Goal: Task Accomplishment & Management: Complete application form

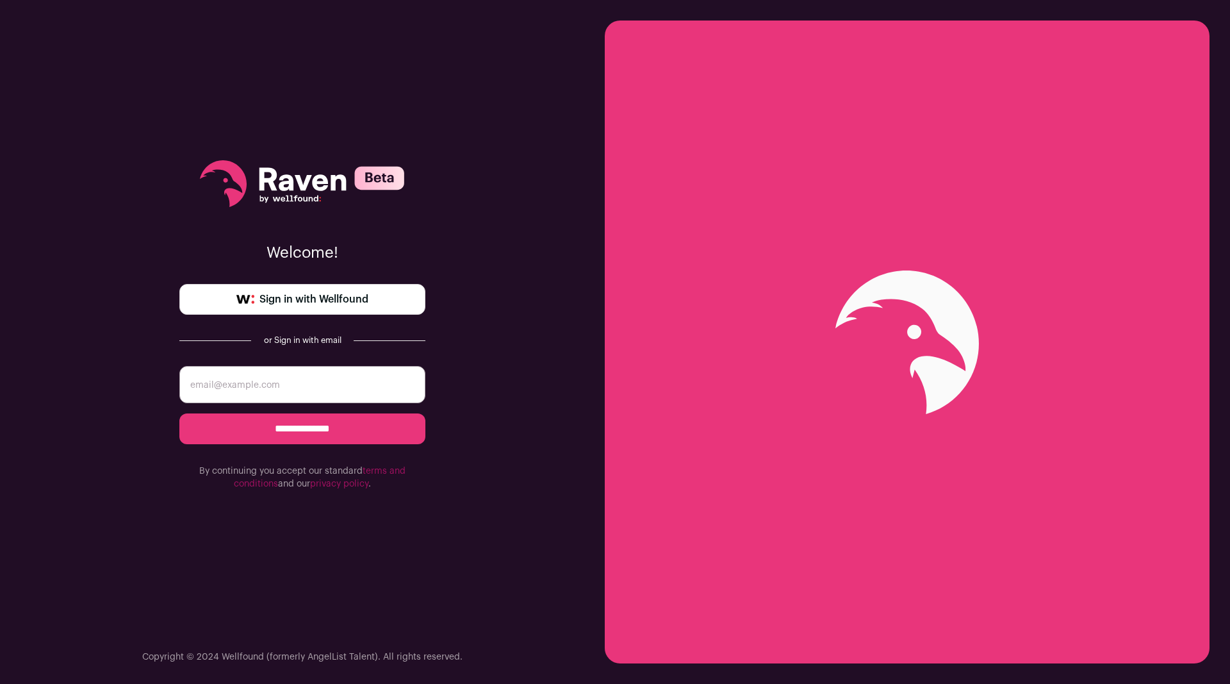
click at [331, 295] on span "Sign in with Wellfound" at bounding box center [314, 299] width 109 height 15
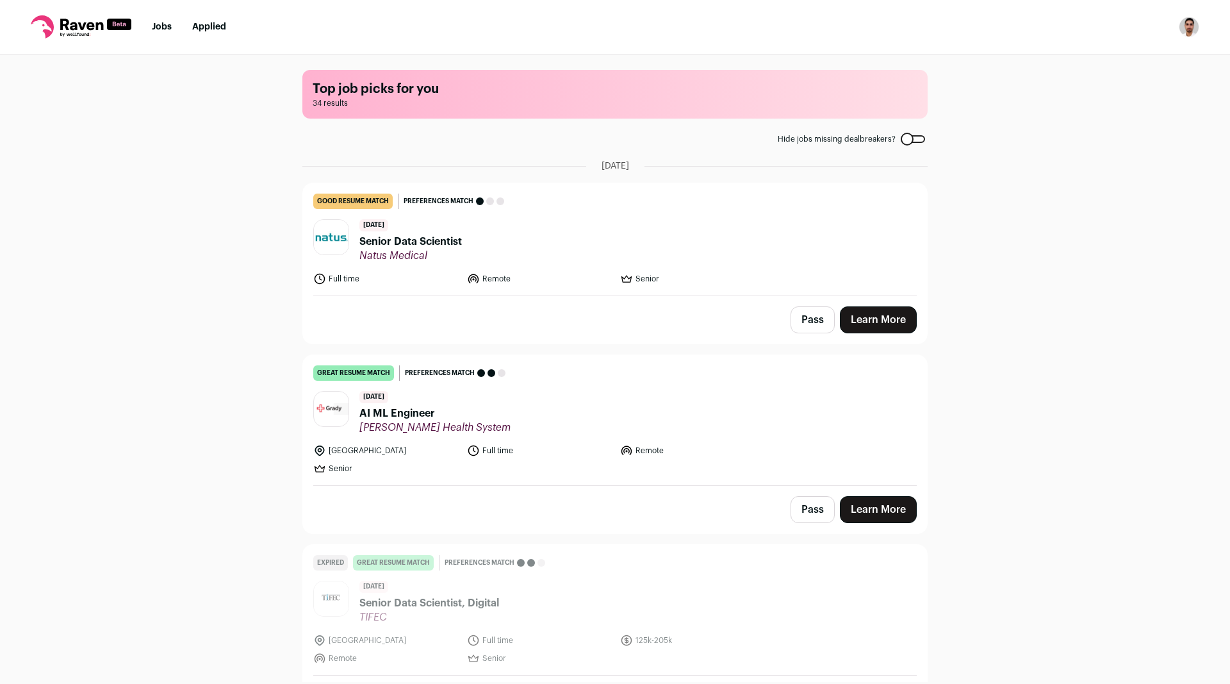
click at [424, 244] on span "Senior Data Scientist" at bounding box center [411, 241] width 103 height 15
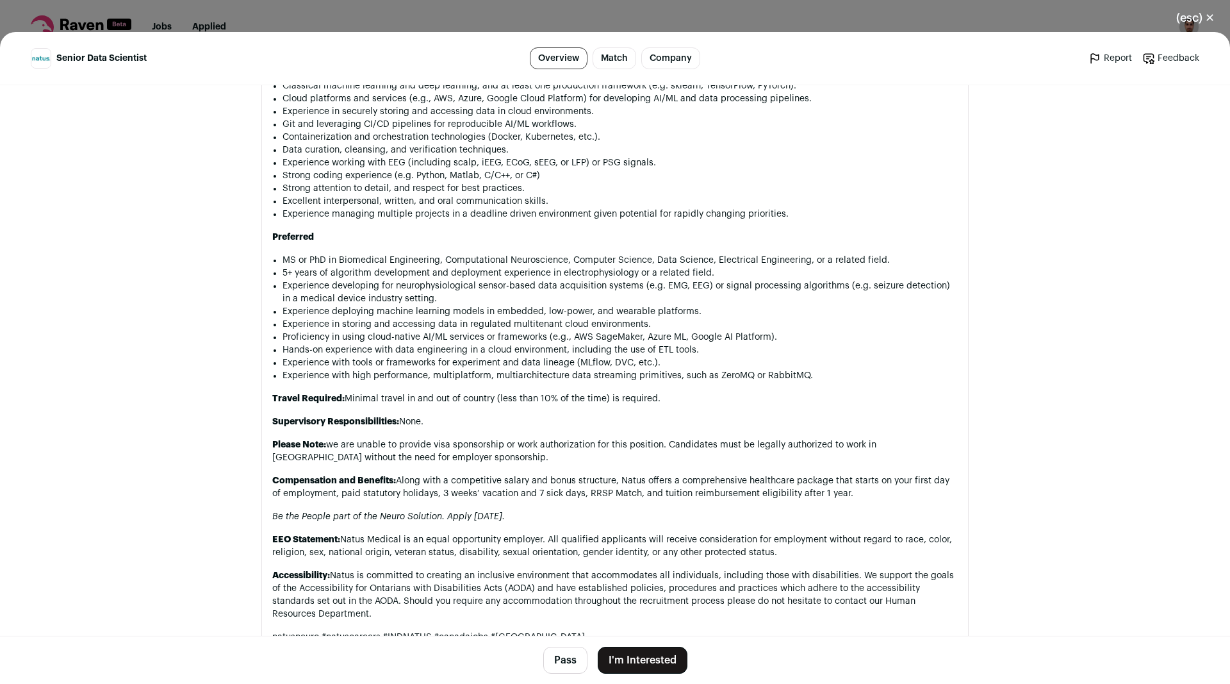
scroll to position [1184, 0]
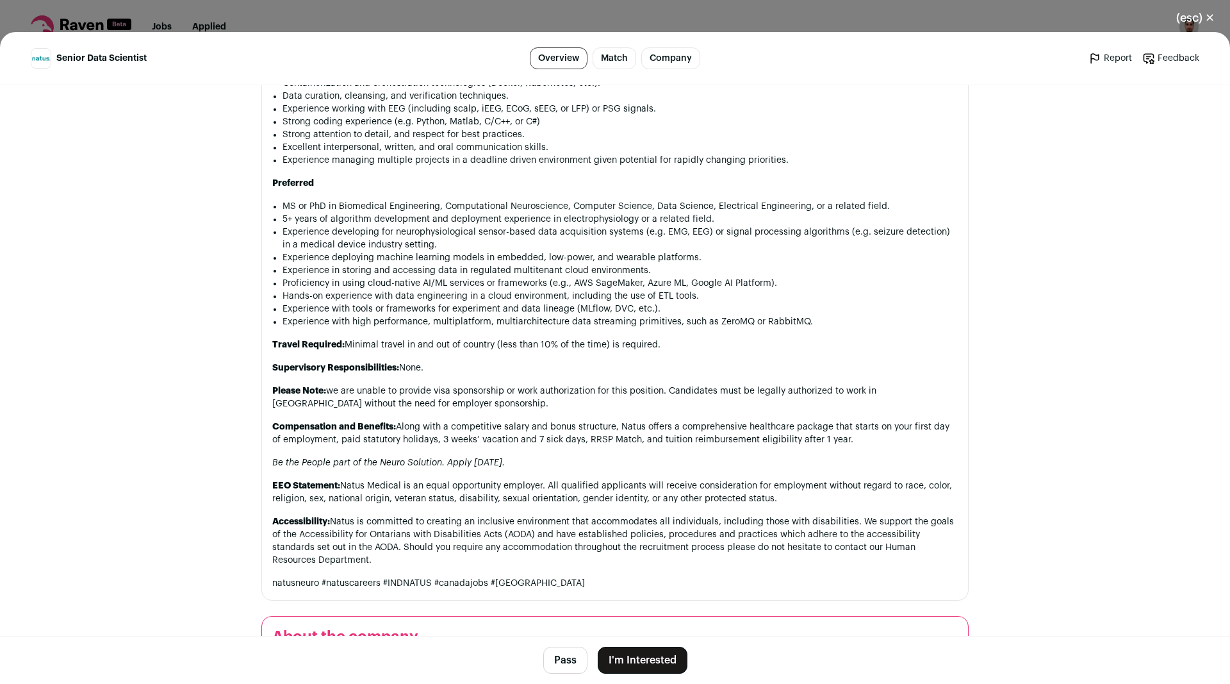
click at [227, 263] on main "Senior Data Scientist Overview Match Company Report Feedback Report Feedback Na…" at bounding box center [615, 358] width 1230 height 652
click at [1198, 19] on button "(esc) ✕" at bounding box center [1195, 18] width 69 height 28
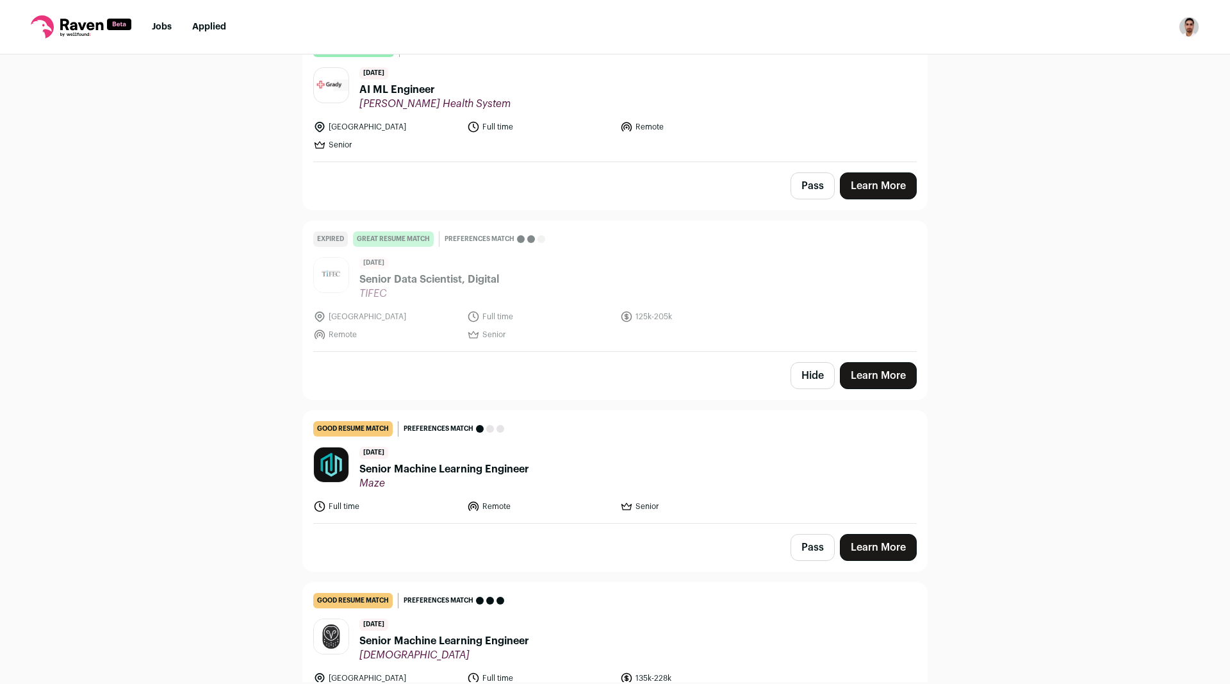
scroll to position [338, 0]
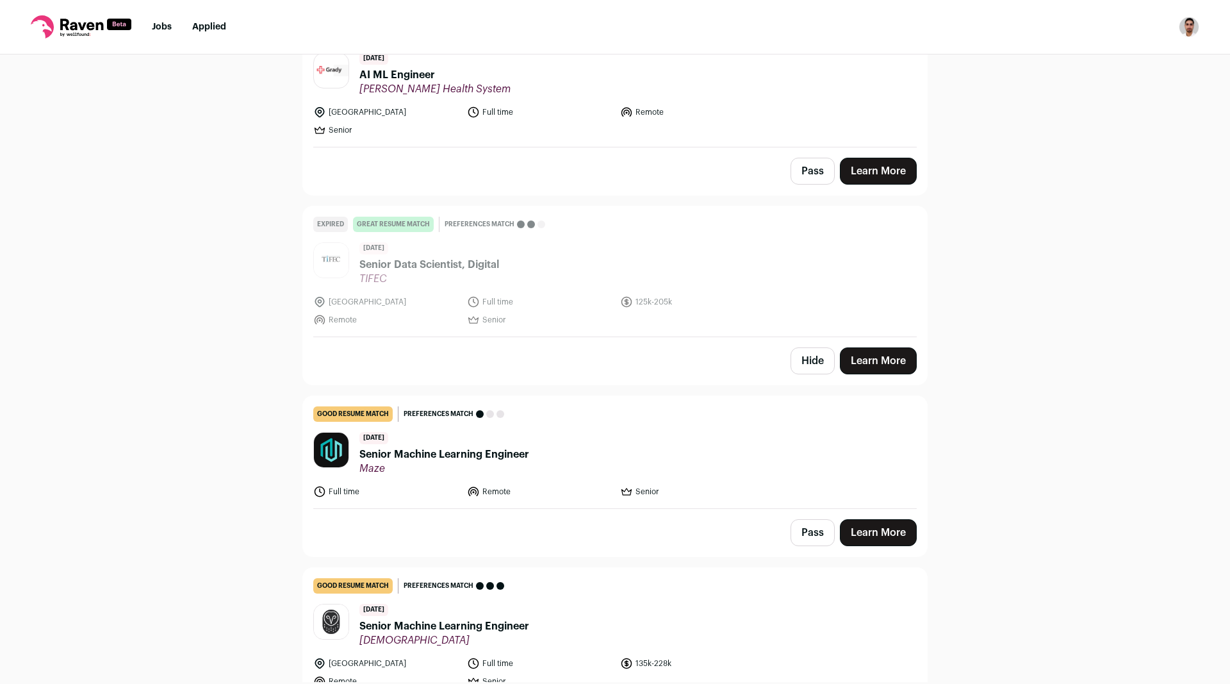
click at [442, 461] on span "Senior Machine Learning Engineer" at bounding box center [445, 454] width 170 height 15
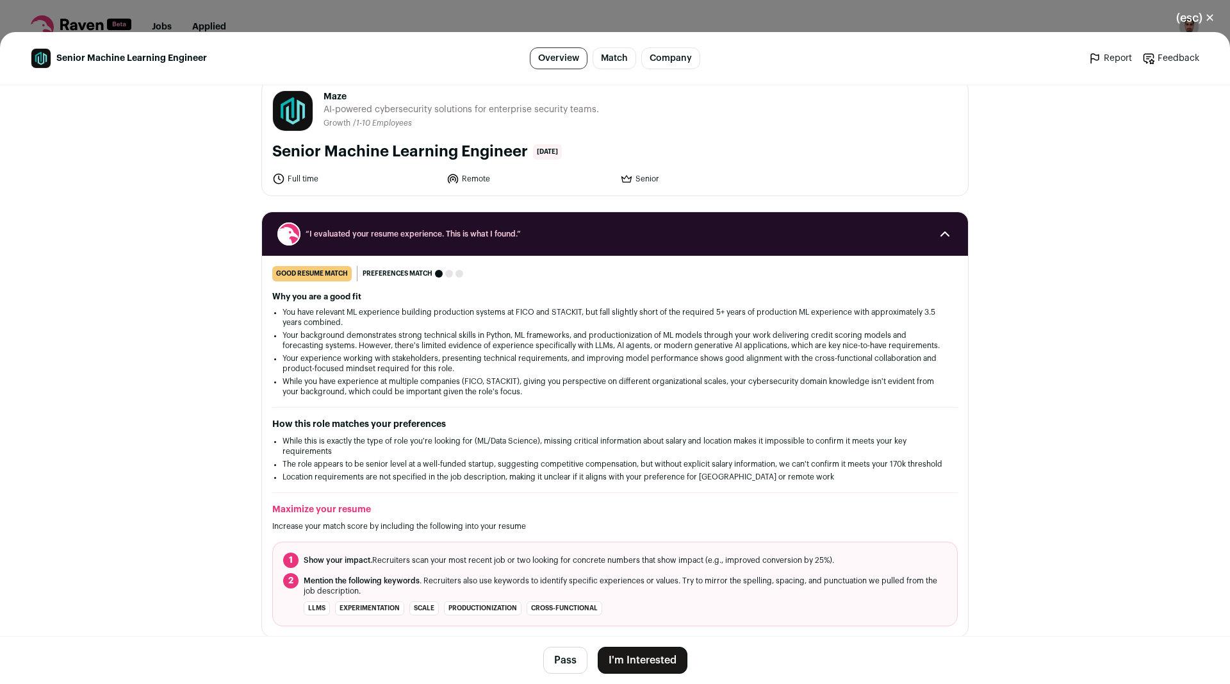
scroll to position [0, 0]
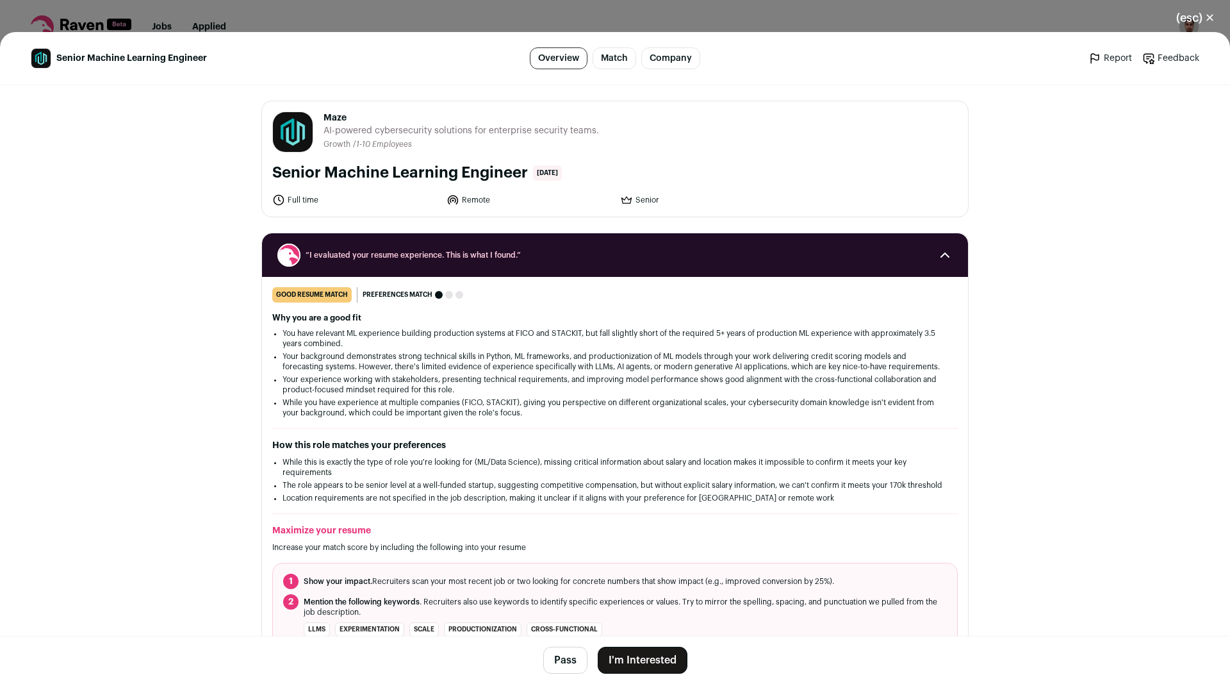
click at [628, 659] on button "I'm Interested" at bounding box center [643, 660] width 90 height 27
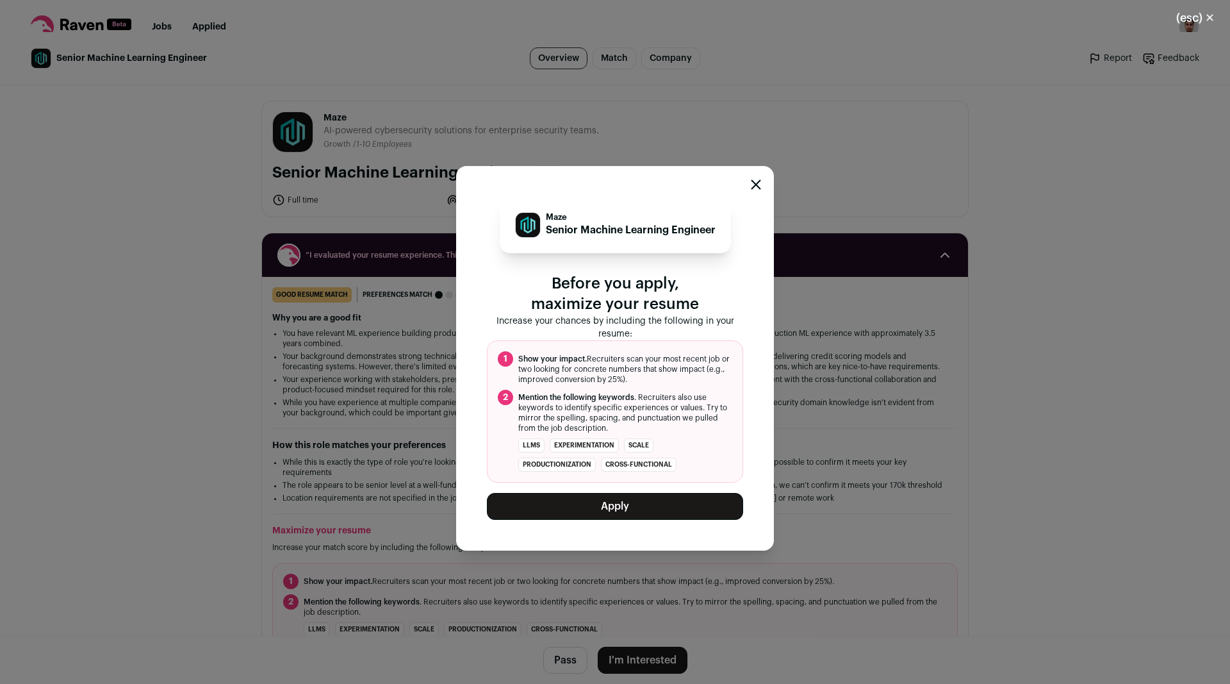
click at [619, 513] on button "Apply" at bounding box center [615, 506] width 256 height 27
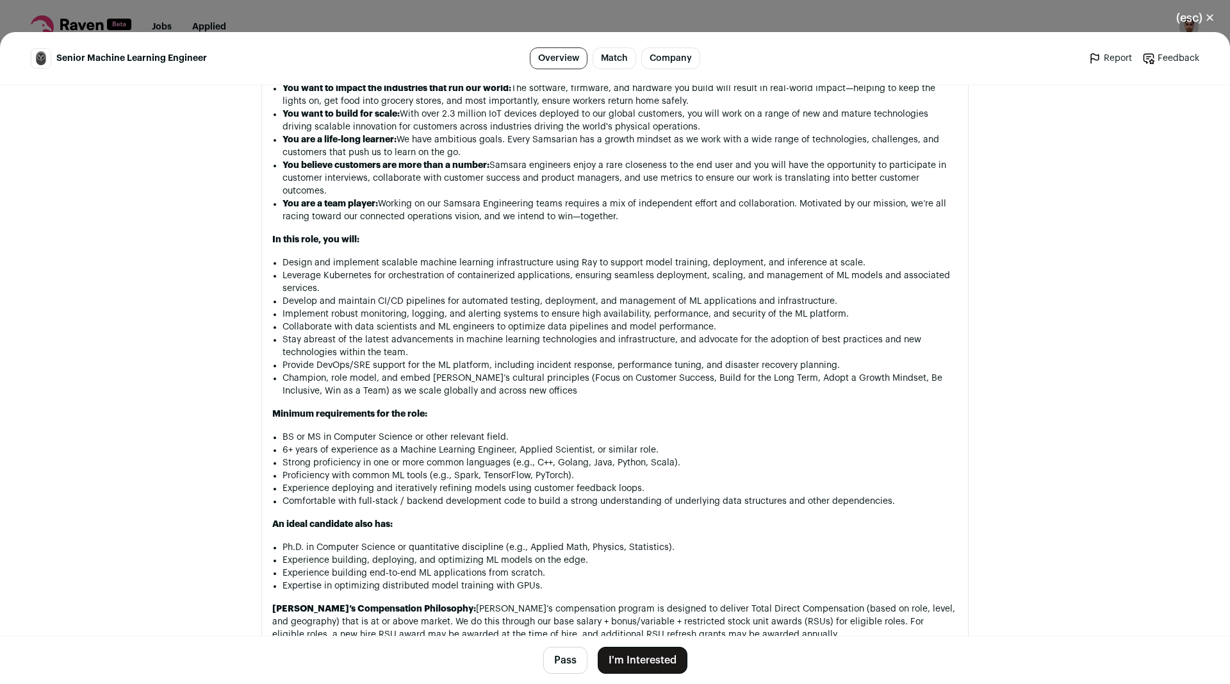
scroll to position [1015, 0]
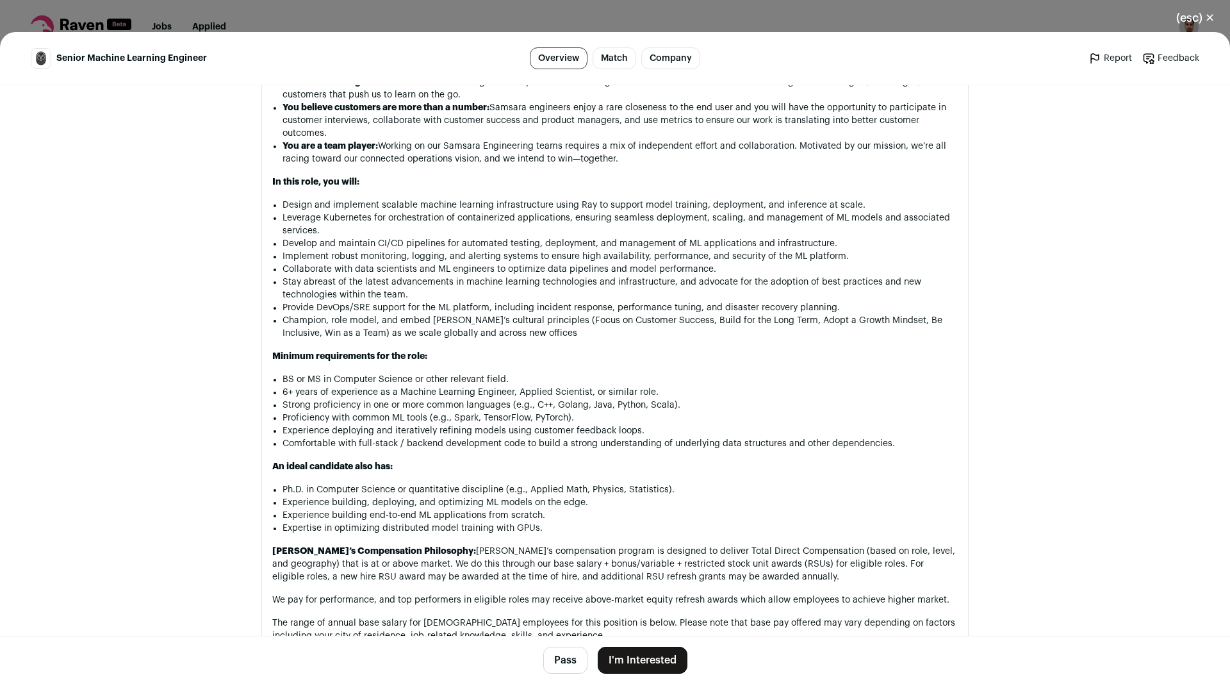
click at [567, 656] on button "Pass" at bounding box center [565, 660] width 44 height 27
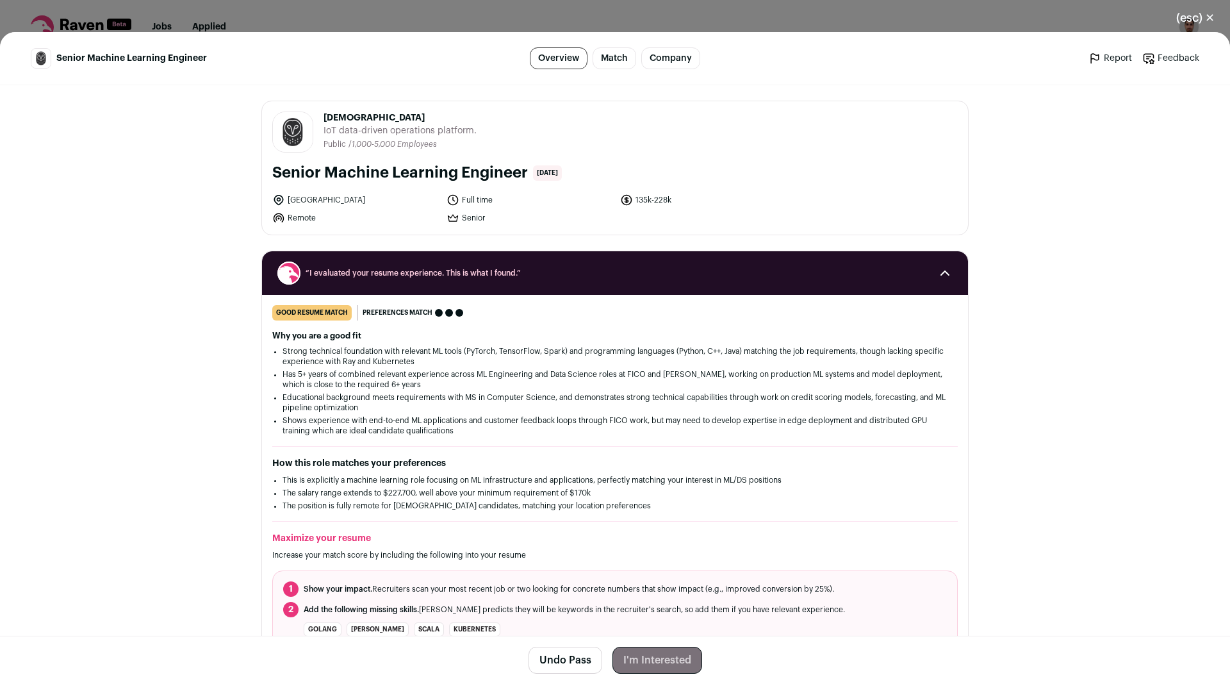
click at [302, 15] on div "(esc) ✕ Senior Machine Learning Engineer Overview Match Company Report Feedback…" at bounding box center [615, 342] width 1230 height 684
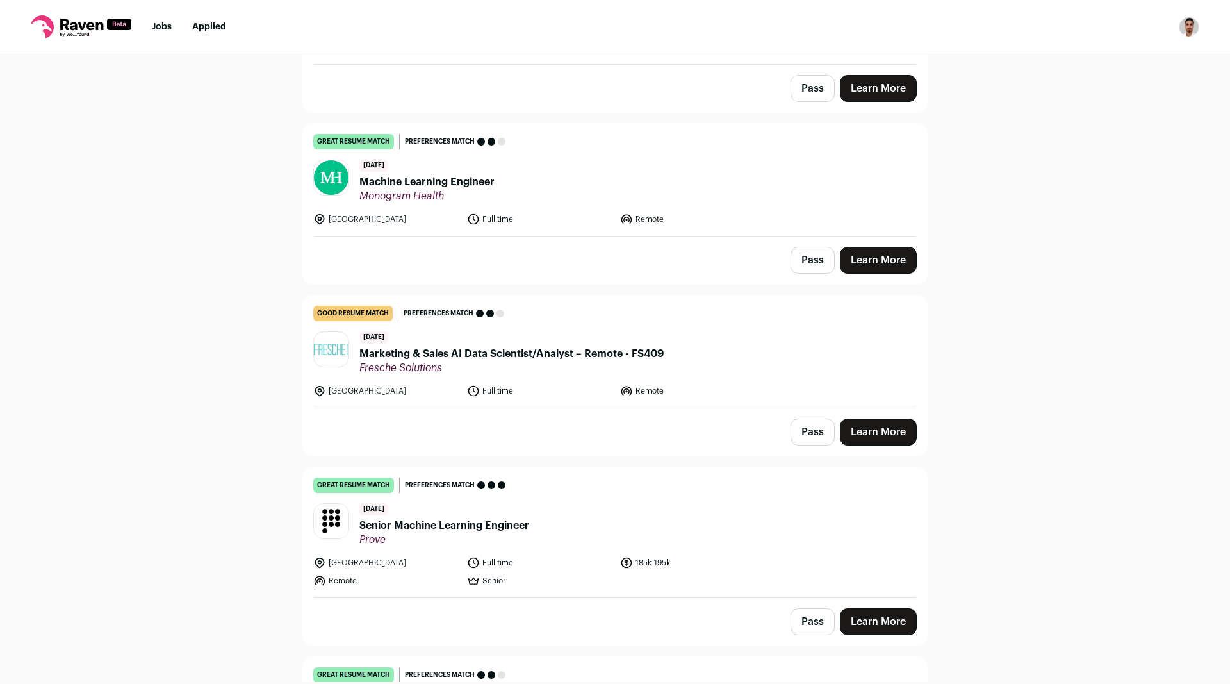
scroll to position [1607, 0]
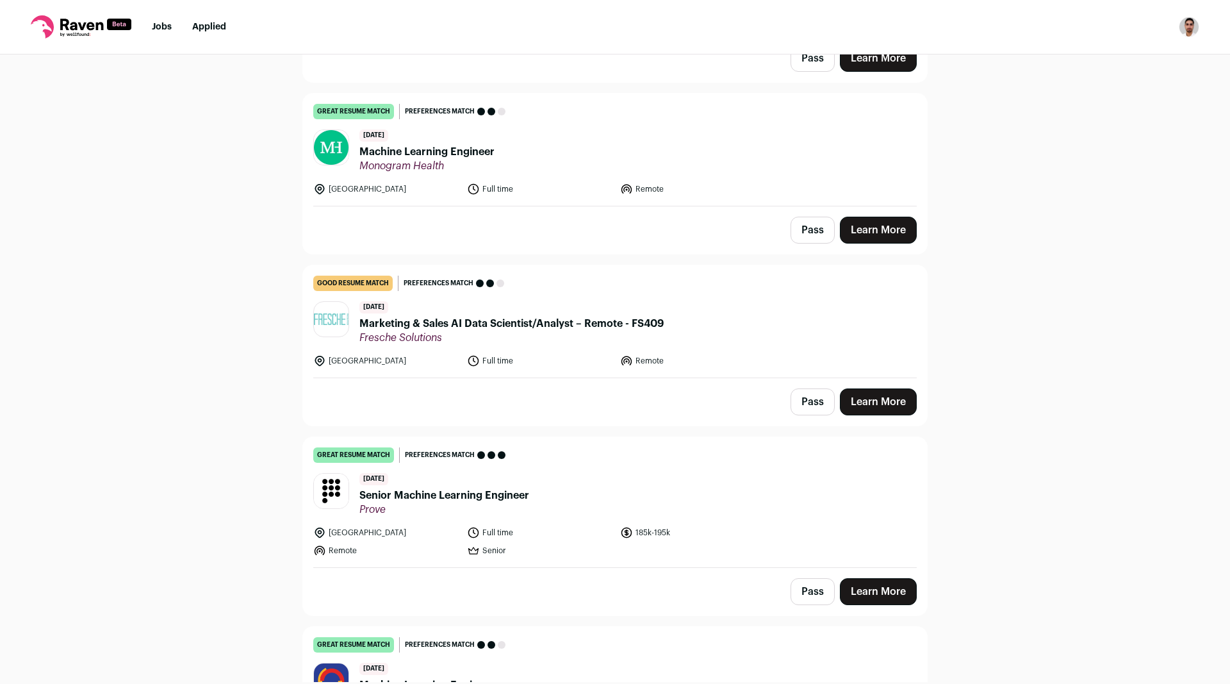
click at [477, 473] on div "[DATE] Senior Machine Learning Engineer Prove" at bounding box center [445, 494] width 170 height 43
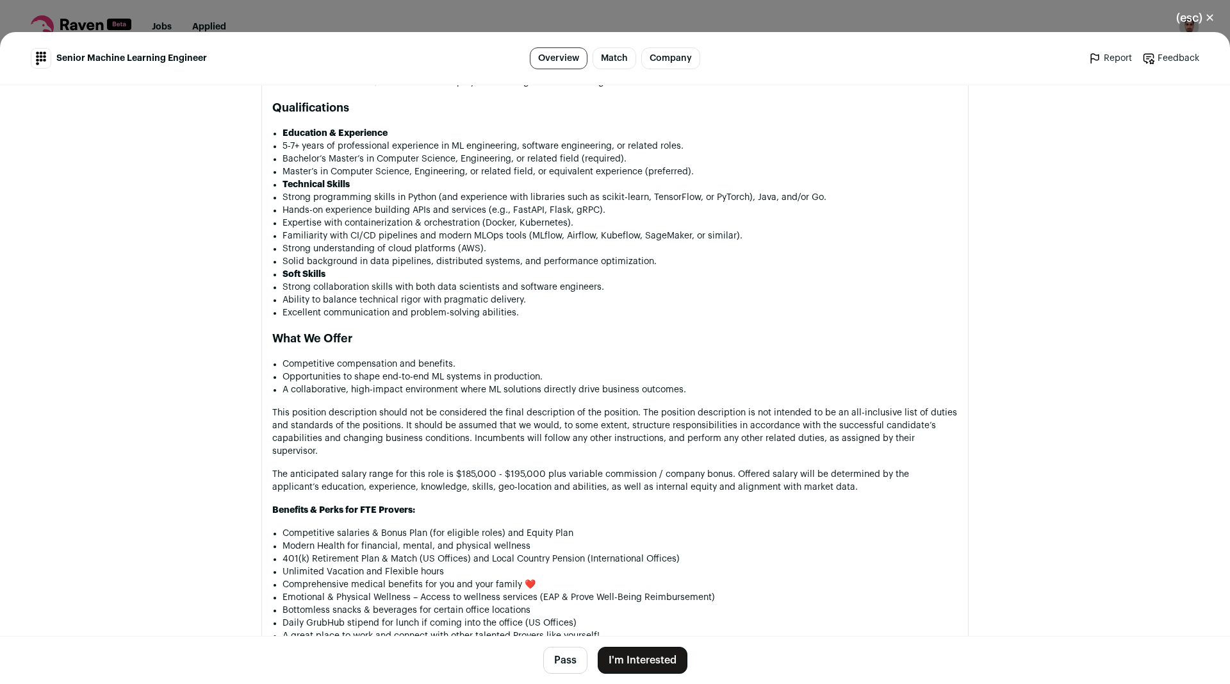
scroll to position [1400, 0]
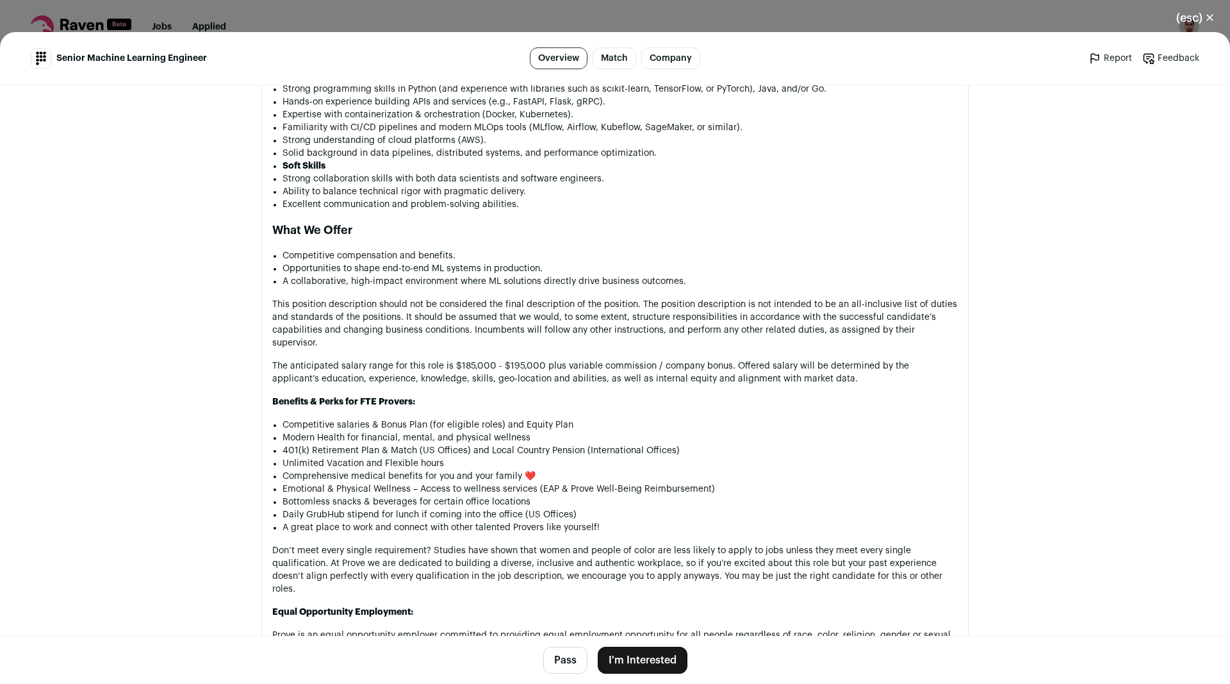
click at [1209, 21] on button "(esc) ✕" at bounding box center [1195, 18] width 69 height 28
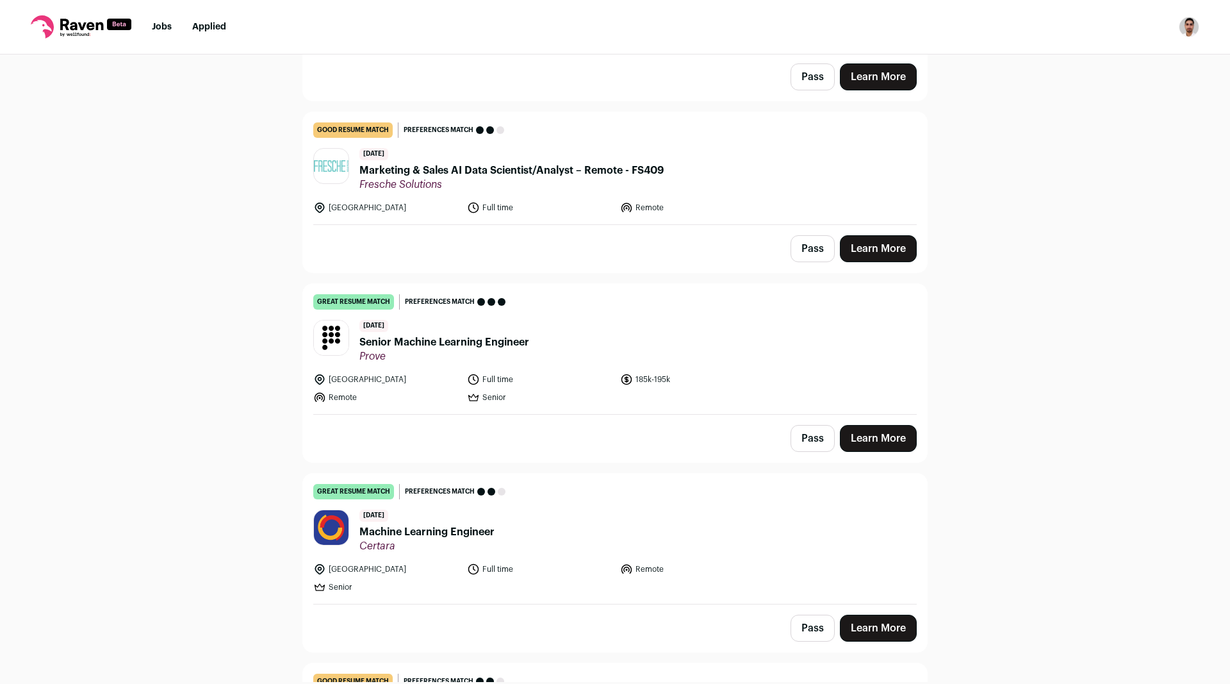
scroll to position [1946, 0]
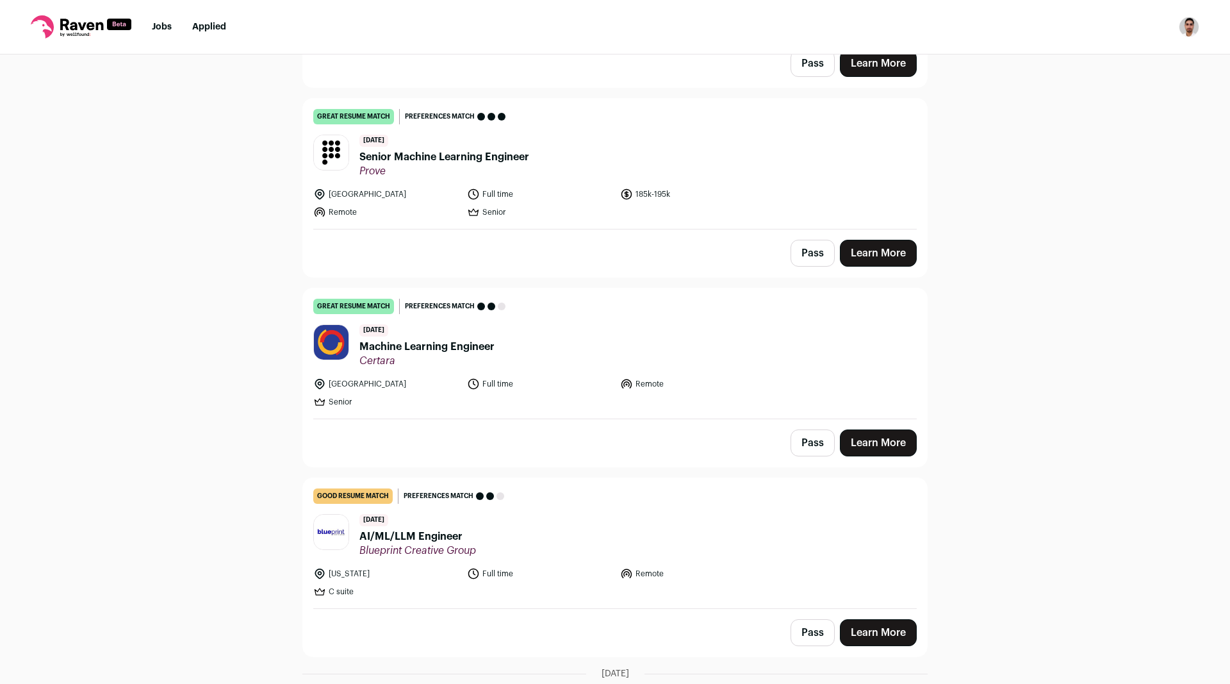
click at [458, 339] on span "Machine Learning Engineer" at bounding box center [427, 346] width 135 height 15
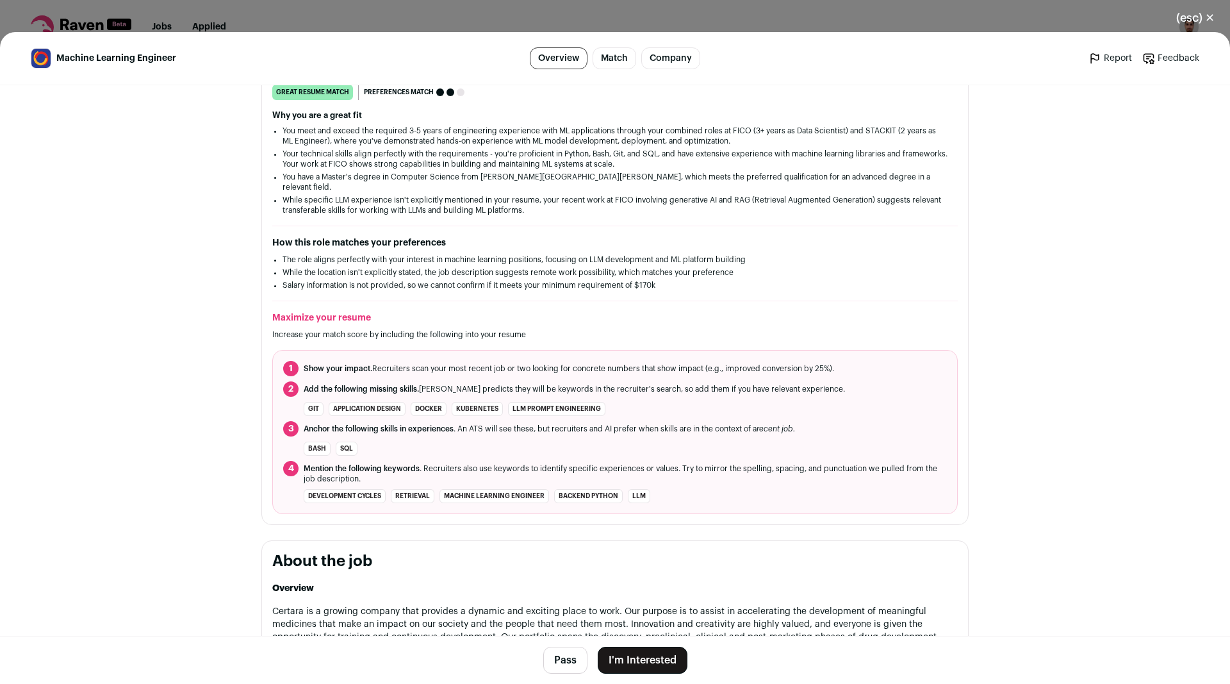
scroll to position [0, 0]
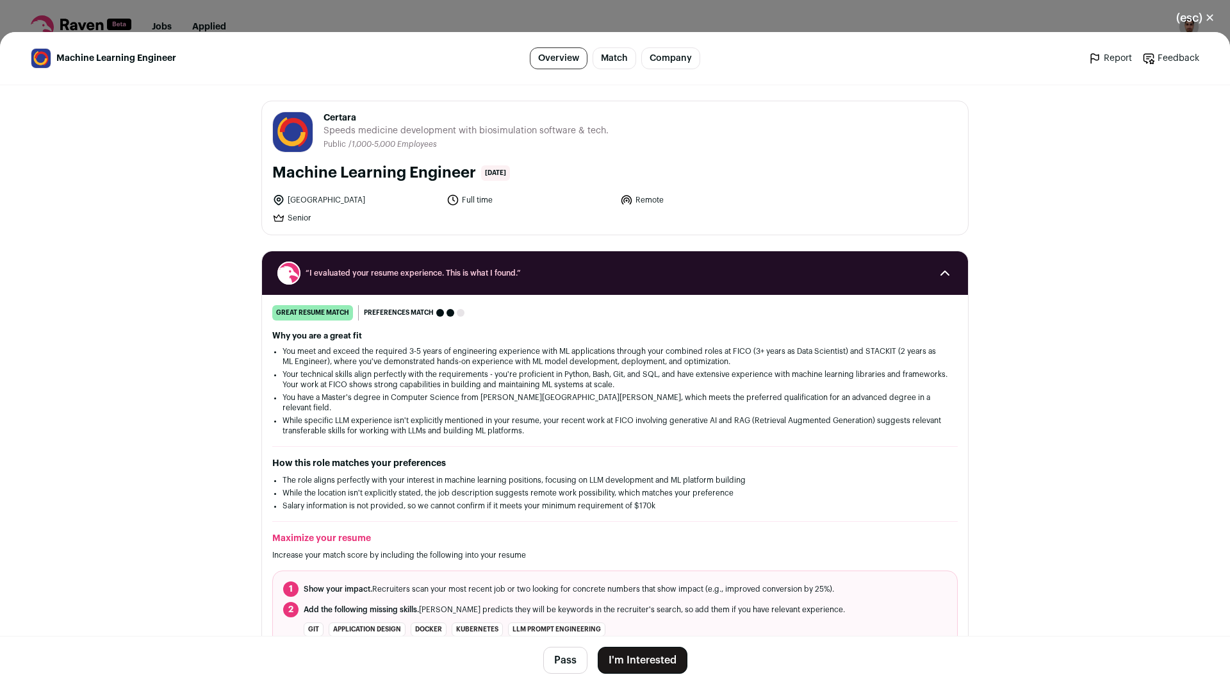
click at [634, 659] on button "I'm Interested" at bounding box center [643, 660] width 90 height 27
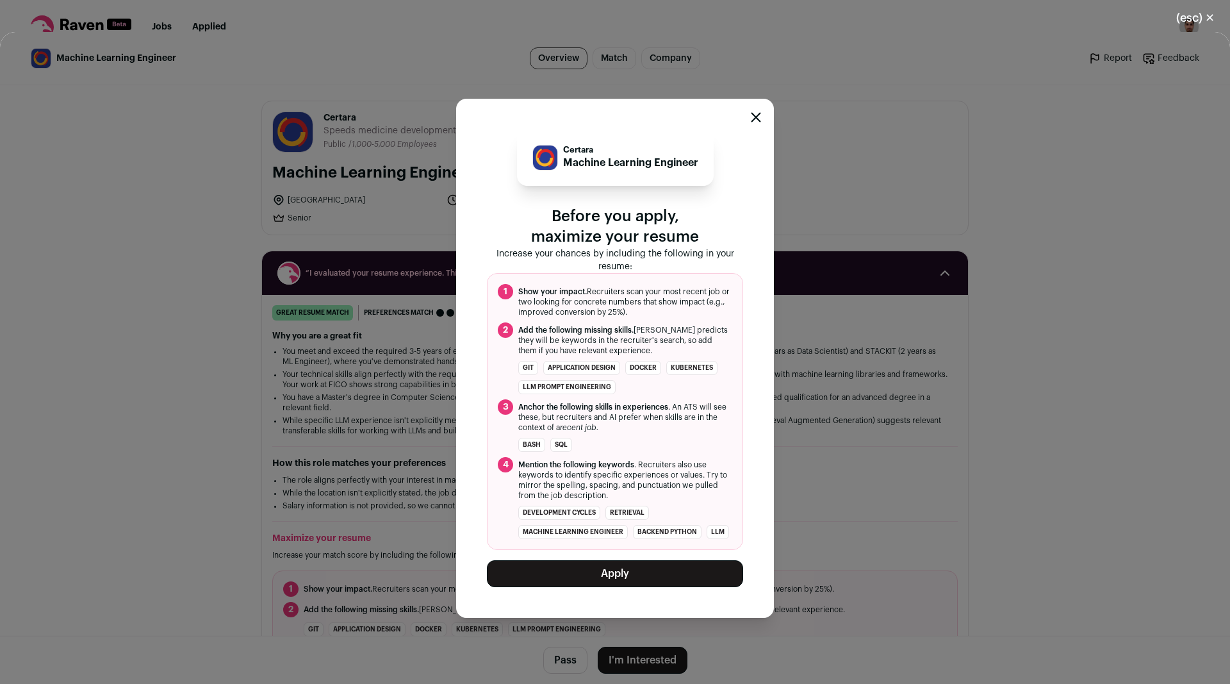
click at [638, 579] on button "Apply" at bounding box center [615, 573] width 256 height 27
